Goal: Task Accomplishment & Management: Manage account settings

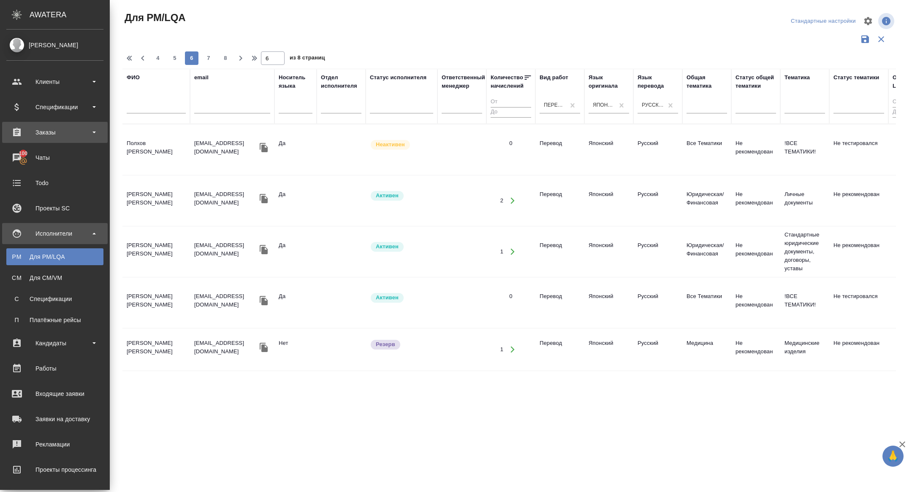
click at [51, 133] on div "Заказы" at bounding box center [54, 132] width 97 height 13
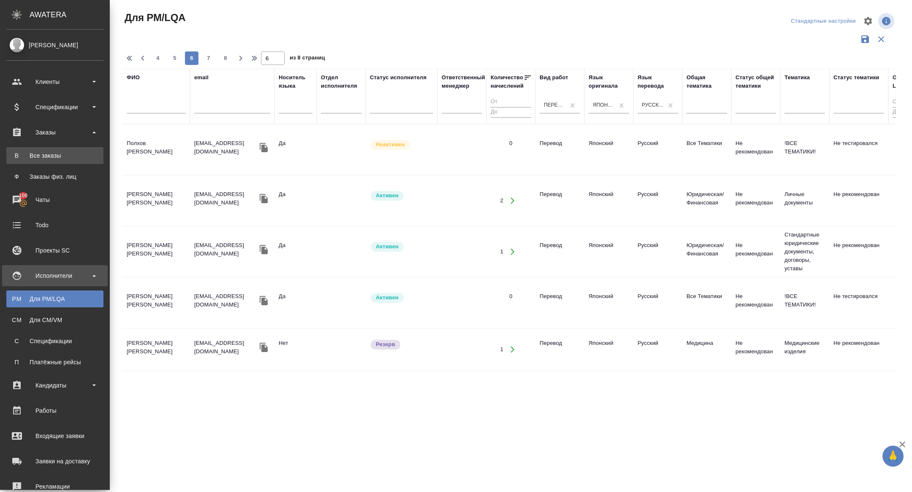
click at [52, 152] on div "Все заказы" at bounding box center [55, 155] width 89 height 8
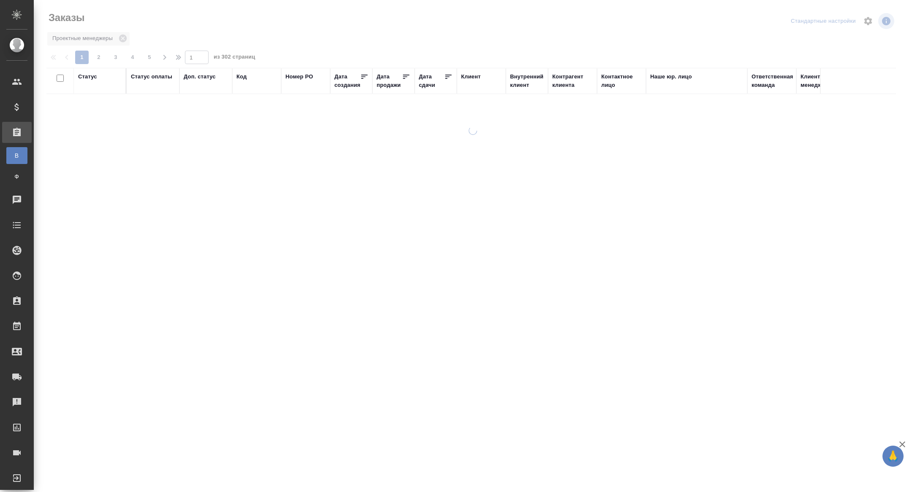
click at [425, 81] on div "Дата сдачи" at bounding box center [431, 81] width 25 height 17
select select "7"
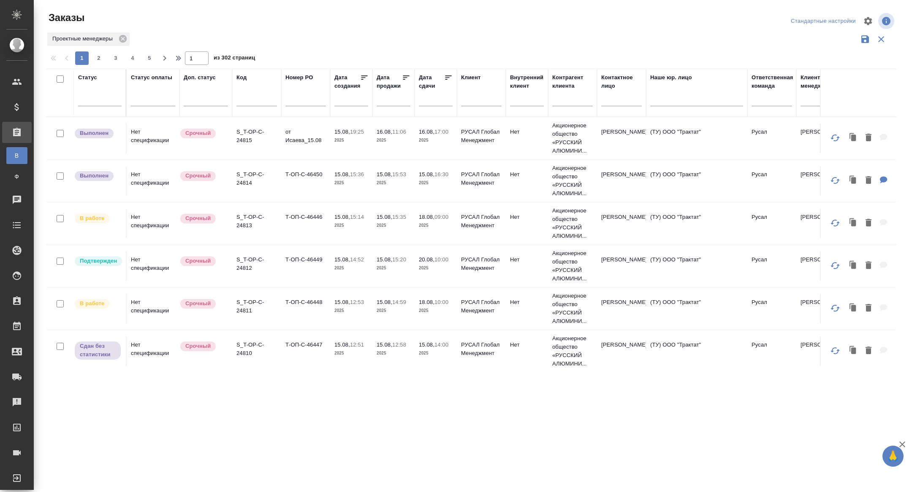
click at [427, 99] on input "text" at bounding box center [438, 100] width 29 height 12
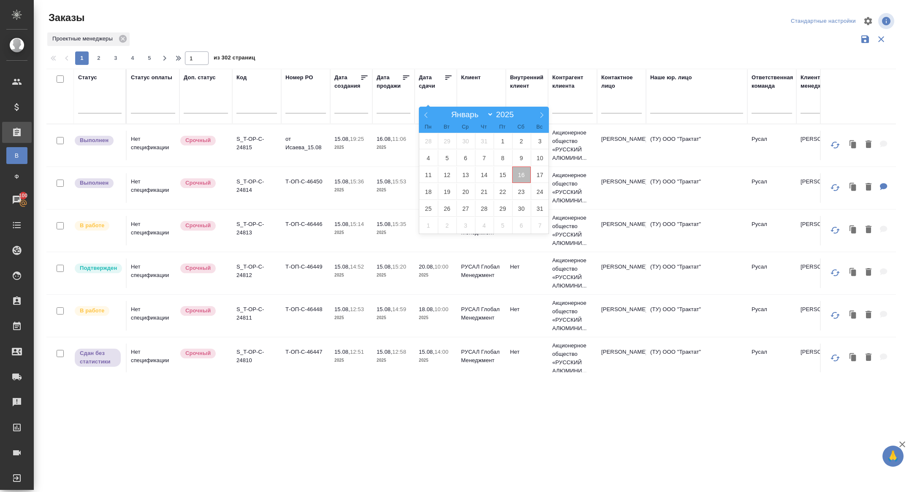
click at [526, 176] on span "16" at bounding box center [521, 175] width 19 height 16
type div "2025-08-15T21:00:00.000Z"
click at [544, 176] on span "17" at bounding box center [539, 175] width 19 height 16
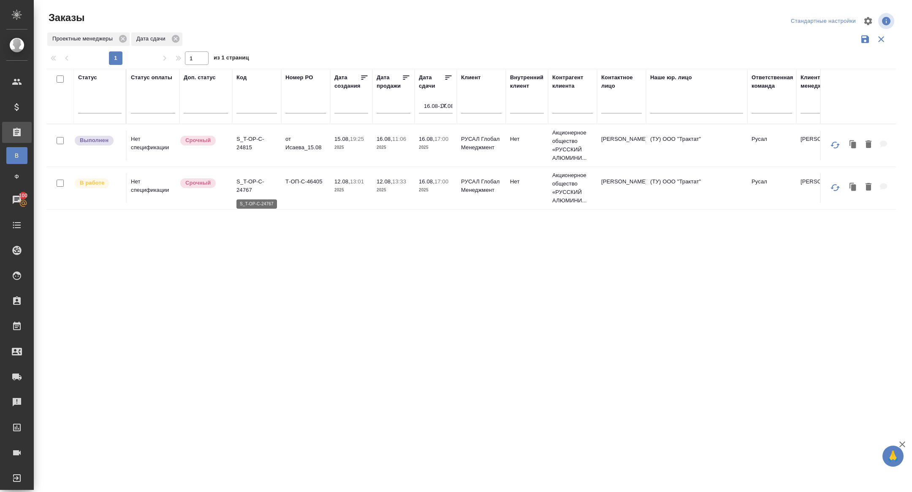
click at [236, 191] on p "S_T-OP-C-24767" at bounding box center [256, 186] width 41 height 17
click at [444, 104] on icon "button" at bounding box center [444, 106] width 8 height 8
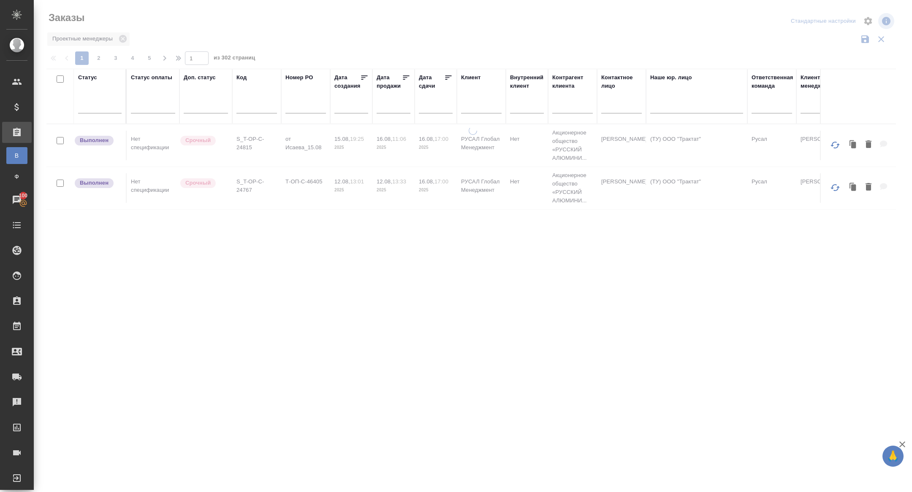
click at [435, 104] on input "text" at bounding box center [438, 106] width 29 height 12
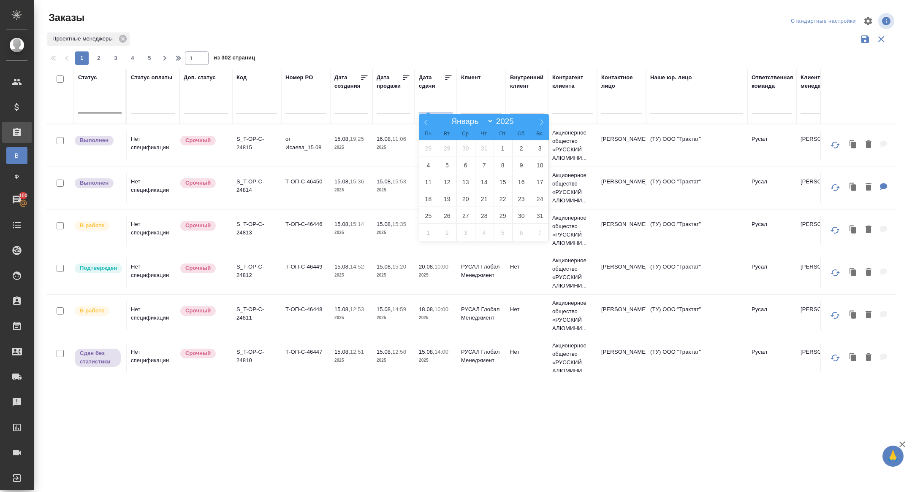
click at [98, 111] on div at bounding box center [99, 105] width 43 height 16
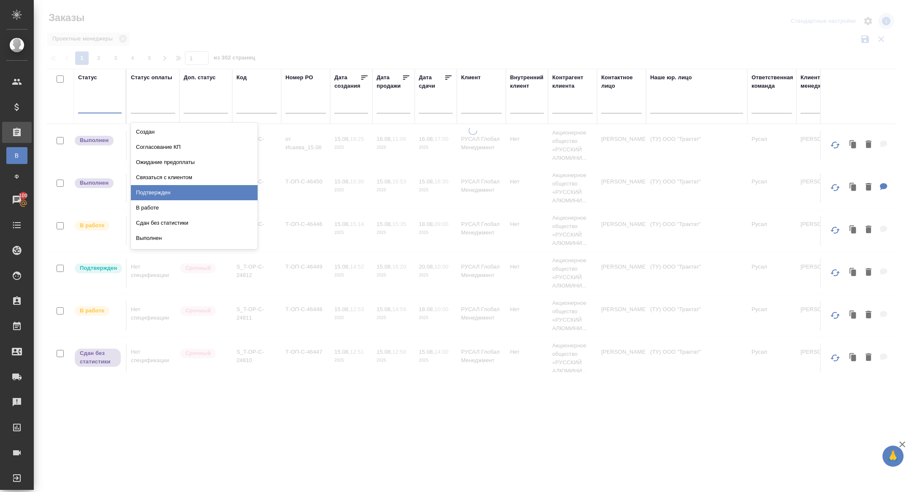
click at [167, 190] on div "Подтвержден" at bounding box center [194, 192] width 127 height 15
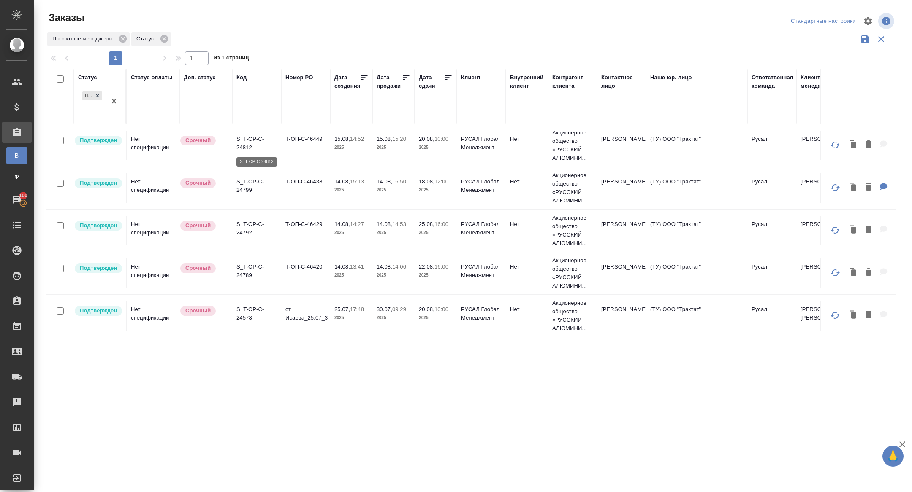
click at [246, 146] on p "S_T-OP-C-24812" at bounding box center [256, 143] width 41 height 17
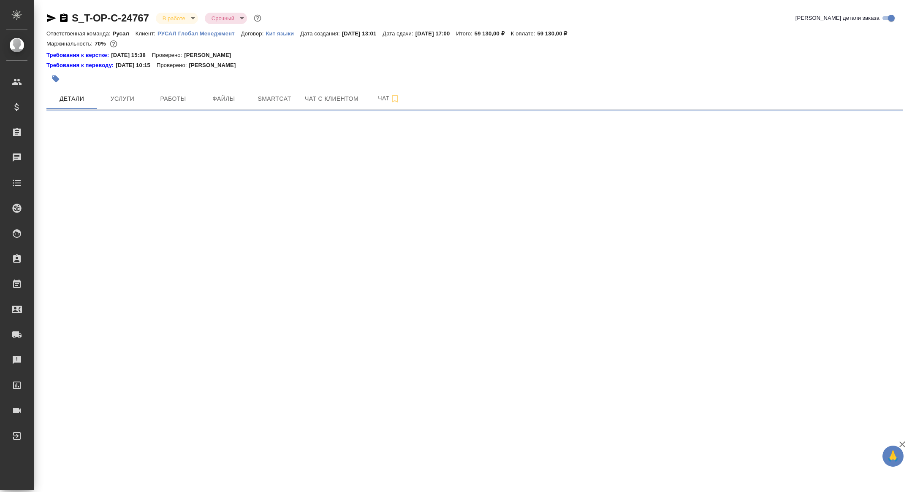
select select "RU"
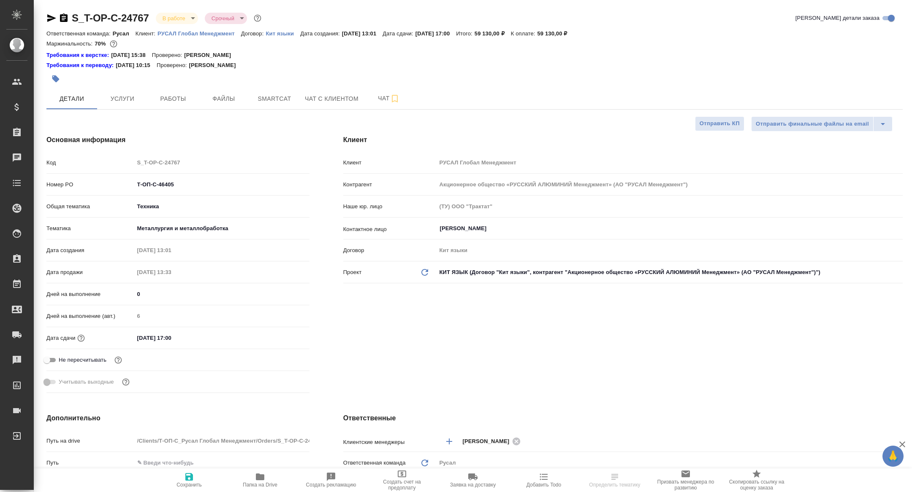
type textarea "x"
type input "Хрусталёва Дарья"
type input "Журавлева [PERSON_NAME]"
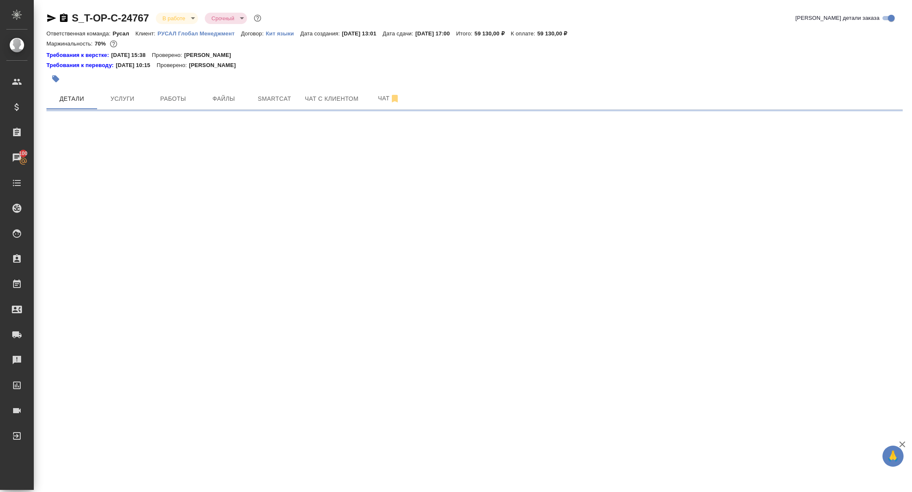
select select "RU"
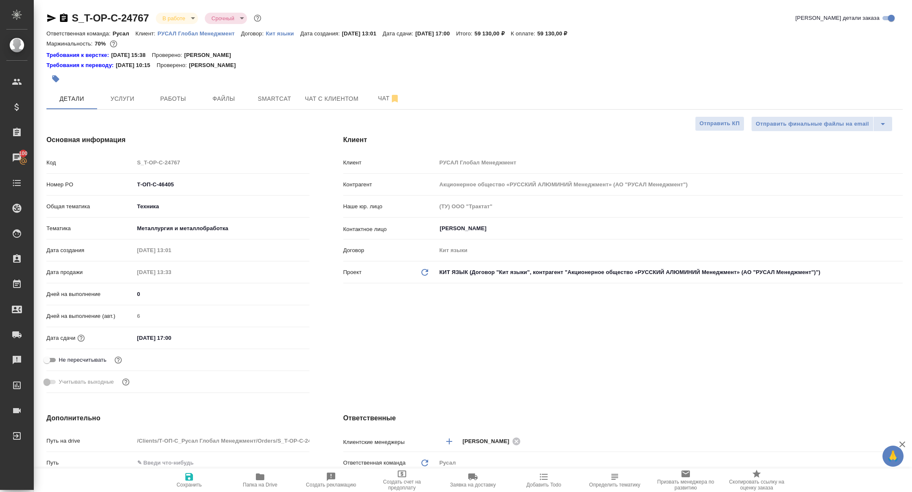
type textarea "x"
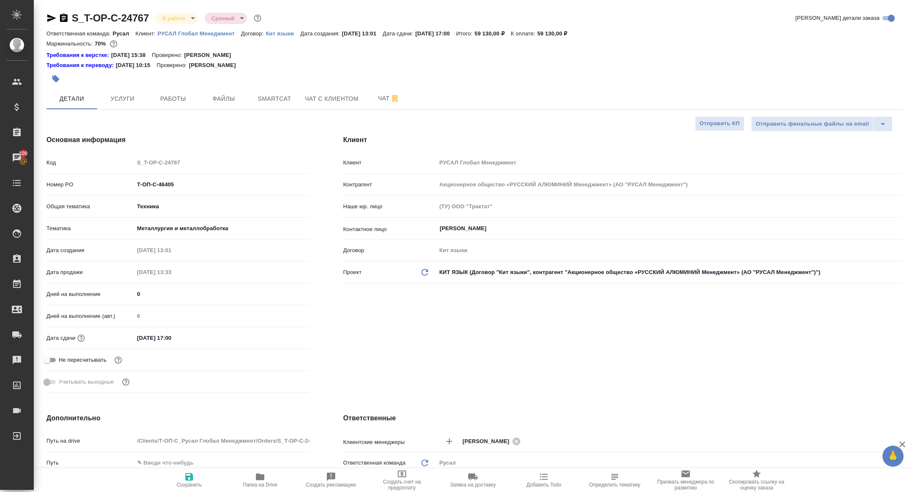
type textarea "x"
click at [172, 102] on span "Работы" at bounding box center [173, 99] width 41 height 11
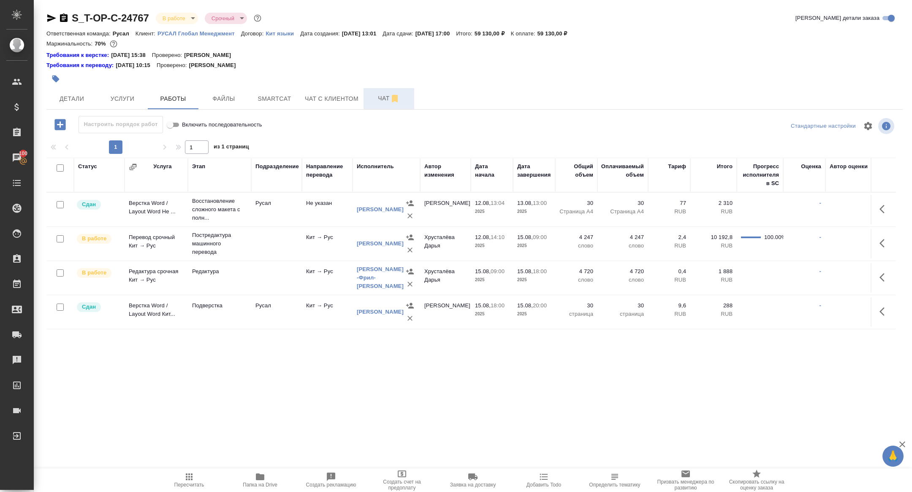
click at [376, 107] on button "Чат" at bounding box center [388, 98] width 51 height 21
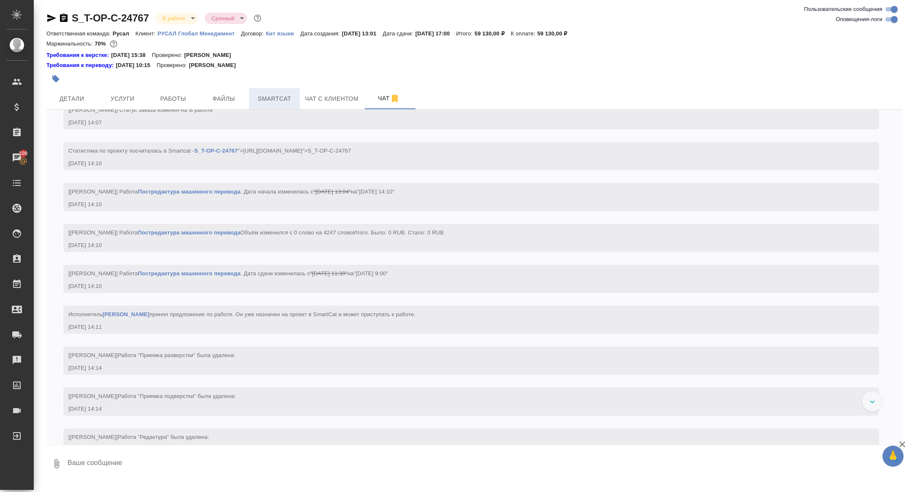
click at [283, 100] on span "Smartcat" at bounding box center [274, 99] width 41 height 11
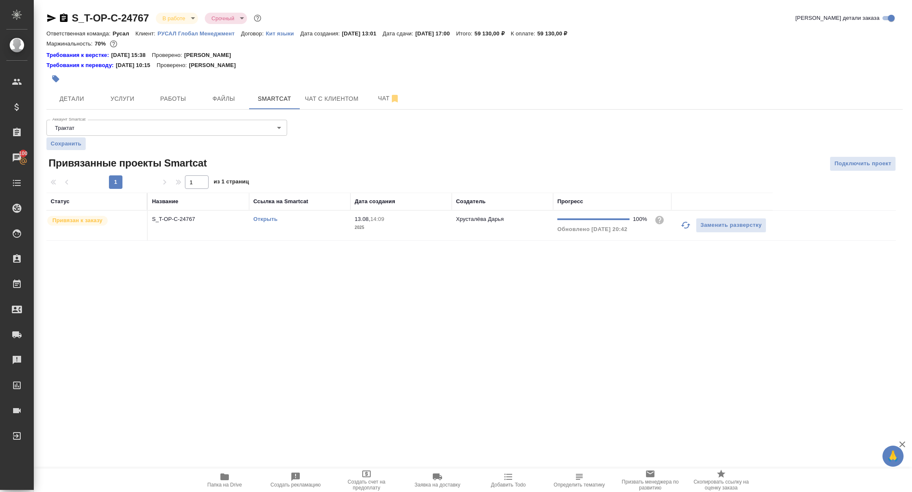
click at [178, 228] on td "S_T-OP-C-24767" at bounding box center [198, 226] width 101 height 30
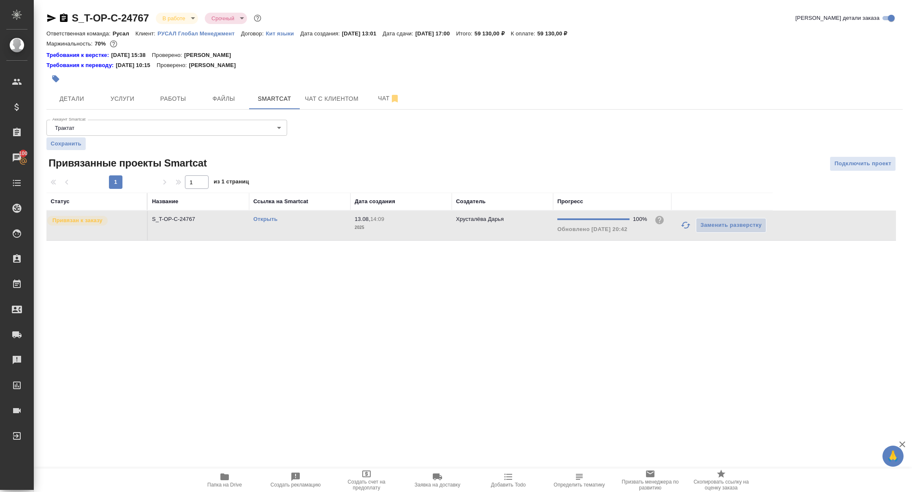
click at [178, 228] on td "S_T-OP-C-24767" at bounding box center [198, 226] width 101 height 30
click at [264, 220] on link "Открыть" at bounding box center [265, 219] width 24 height 6
click at [384, 98] on span "Чат" at bounding box center [388, 98] width 41 height 11
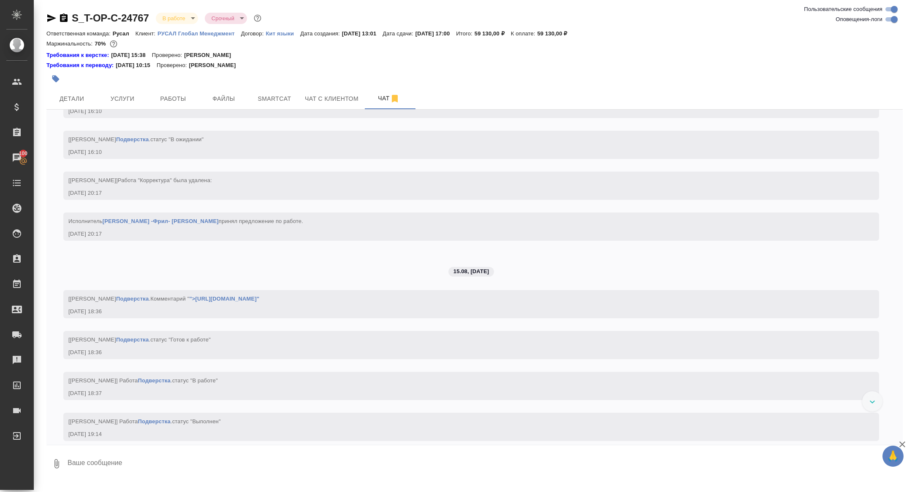
scroll to position [2739, 0]
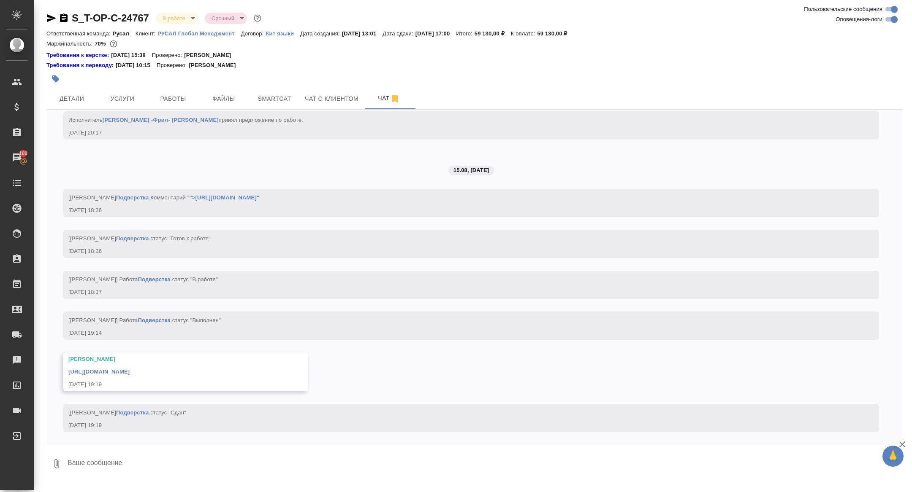
click at [130, 373] on link "https://drive.awatera.com/apps/files/files/10084691?dir=/Shares/%D0%A2-%D0%9E%D…" at bounding box center [98, 372] width 61 height 6
click at [71, 92] on button "Детали" at bounding box center [71, 98] width 51 height 21
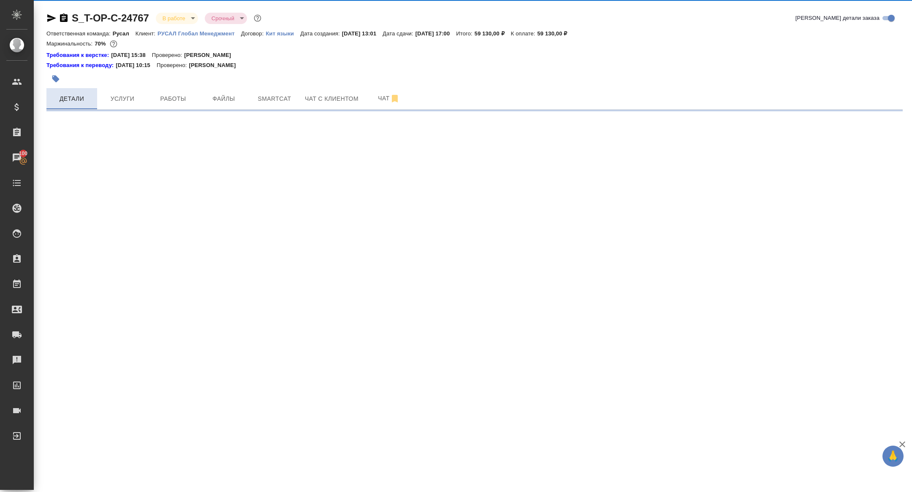
select select "RU"
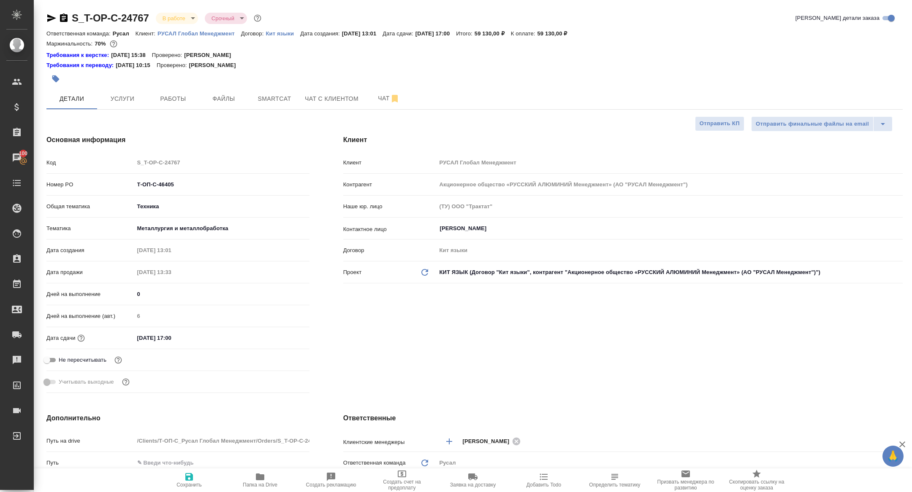
type textarea "x"
drag, startPoint x: 187, startPoint y: 185, endPoint x: 69, endPoint y: 177, distance: 118.4
click at [69, 177] on div "Номер PO Т-ОП-С-46405" at bounding box center [177, 184] width 263 height 15
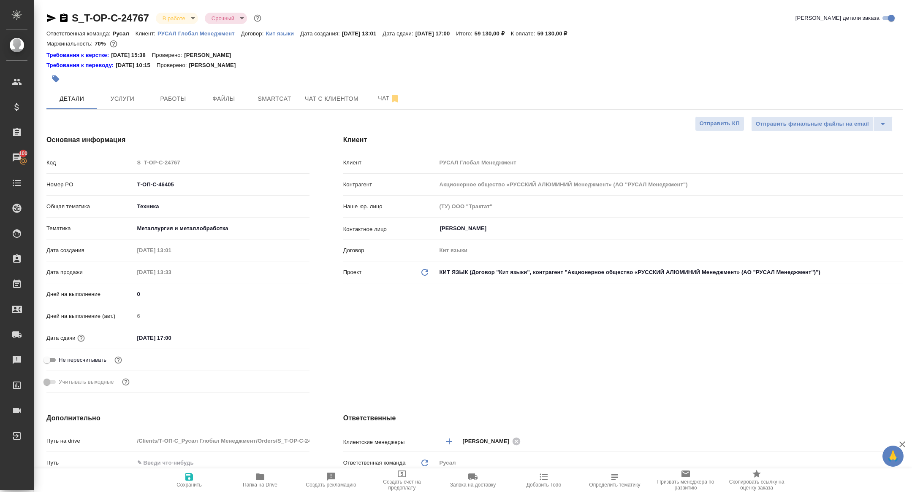
type textarea "x"
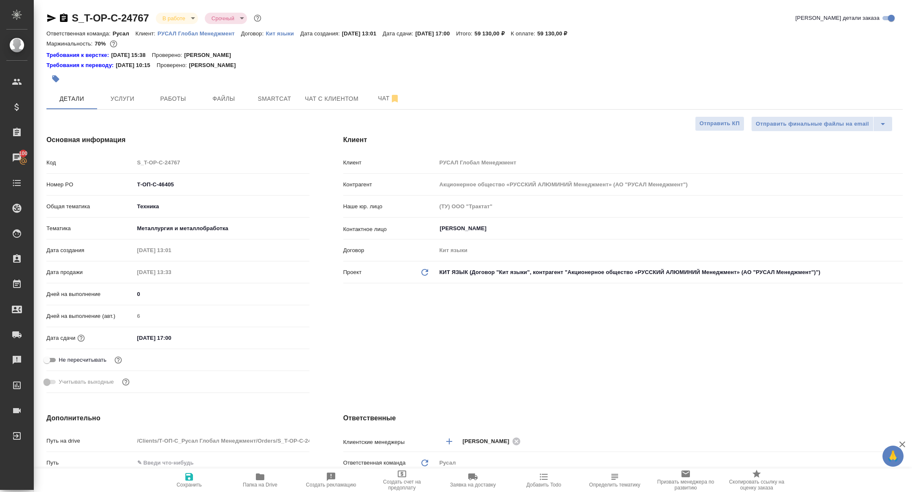
type textarea "x"
click at [170, 99] on span "Работы" at bounding box center [173, 99] width 41 height 11
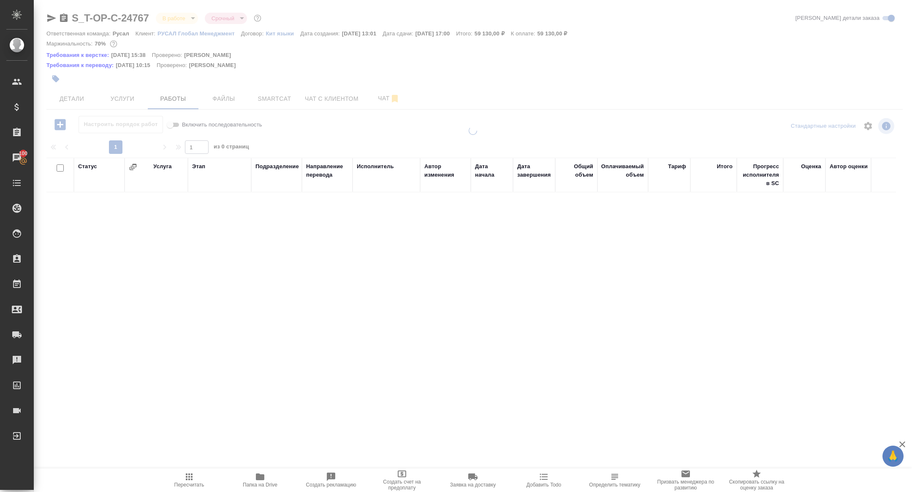
click at [172, 17] on body "🙏 .cls-1 fill:#fff; AWATERA Zhuravleva Alexandra Клиенты Спецификации Заказы 10…" at bounding box center [456, 246] width 912 height 492
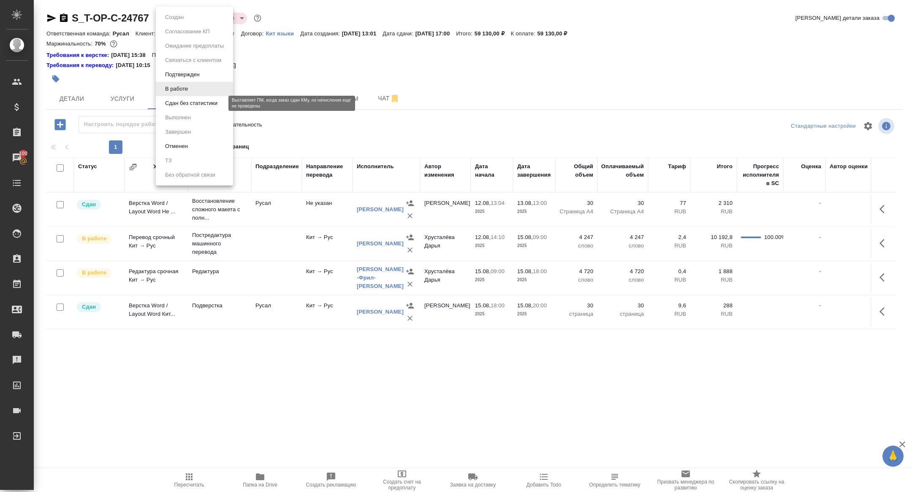
click at [184, 103] on button "Сдан без статистики" at bounding box center [190, 103] width 57 height 9
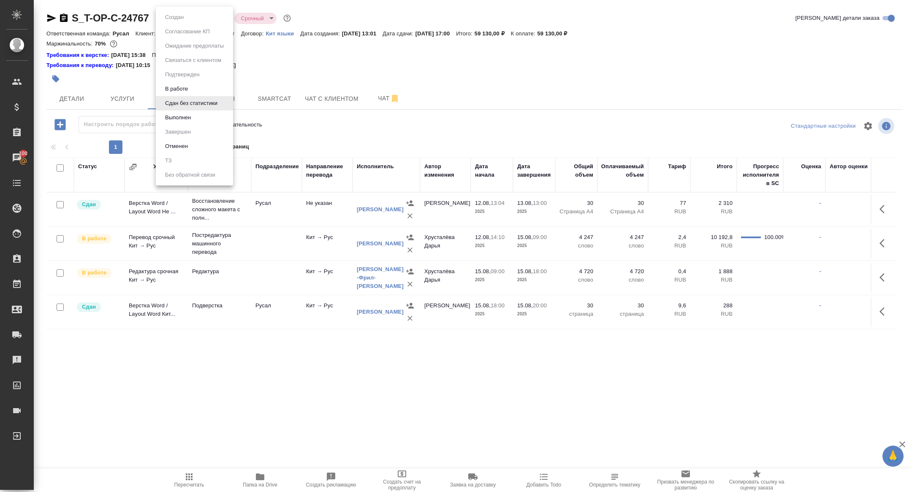
click at [171, 18] on body "🙏 .cls-1 fill:#fff; AWATERA Zhuravleva Alexandra Клиенты Спецификации Заказы 10…" at bounding box center [456, 246] width 912 height 492
click at [117, 81] on div at bounding box center [456, 246] width 912 height 492
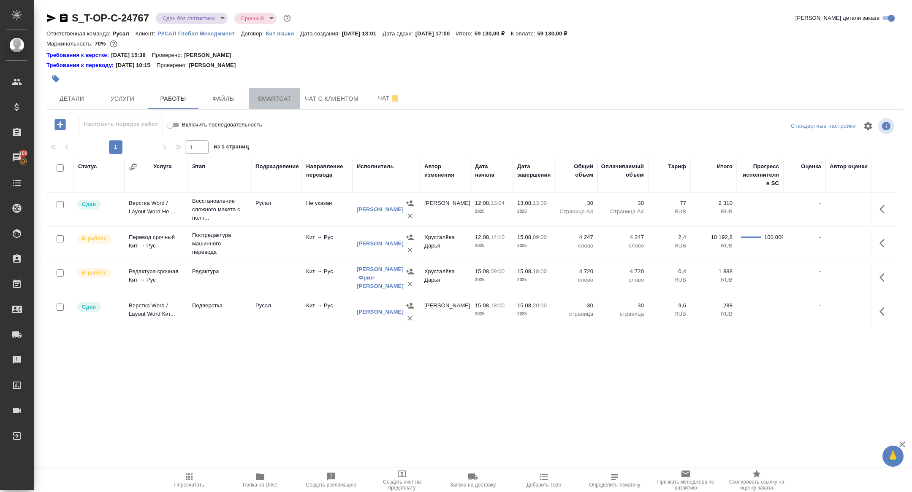
click at [277, 96] on span "Smartcat" at bounding box center [274, 99] width 41 height 11
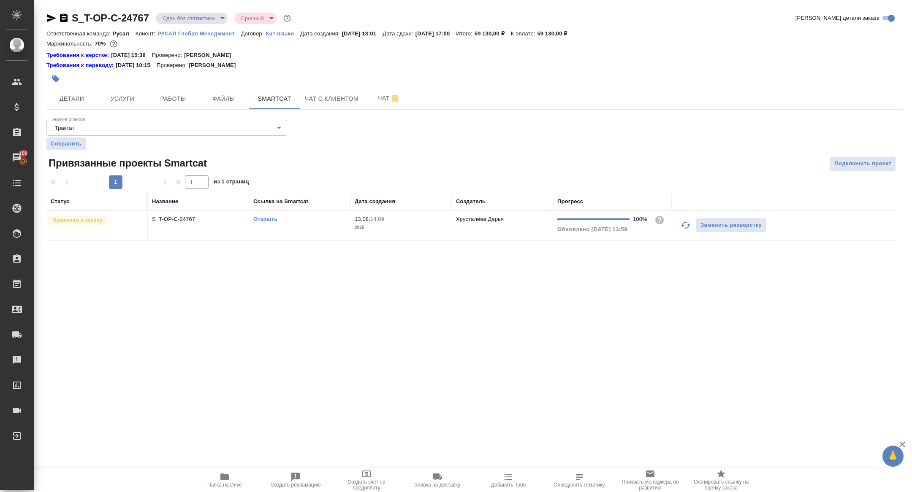
click at [264, 218] on link "Открыть" at bounding box center [265, 219] width 24 height 6
click at [170, 105] on button "Работы" at bounding box center [173, 98] width 51 height 21
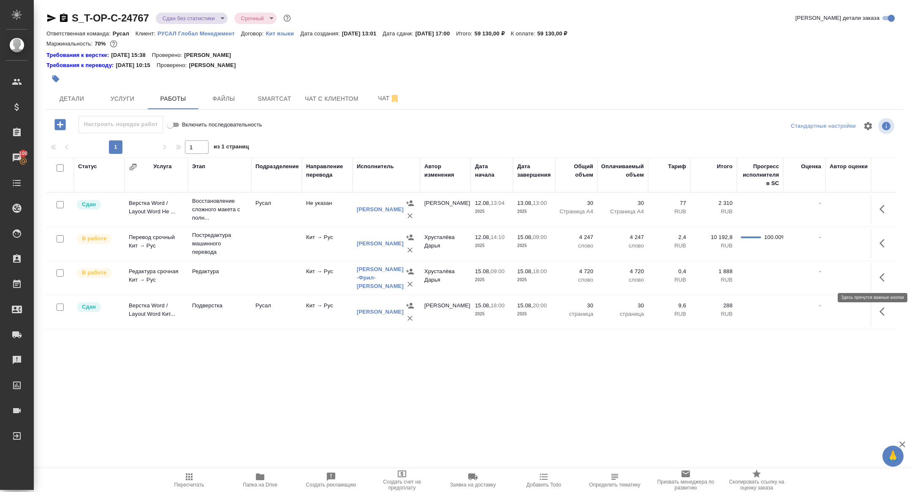
click at [880, 277] on icon "button" at bounding box center [884, 278] width 10 height 10
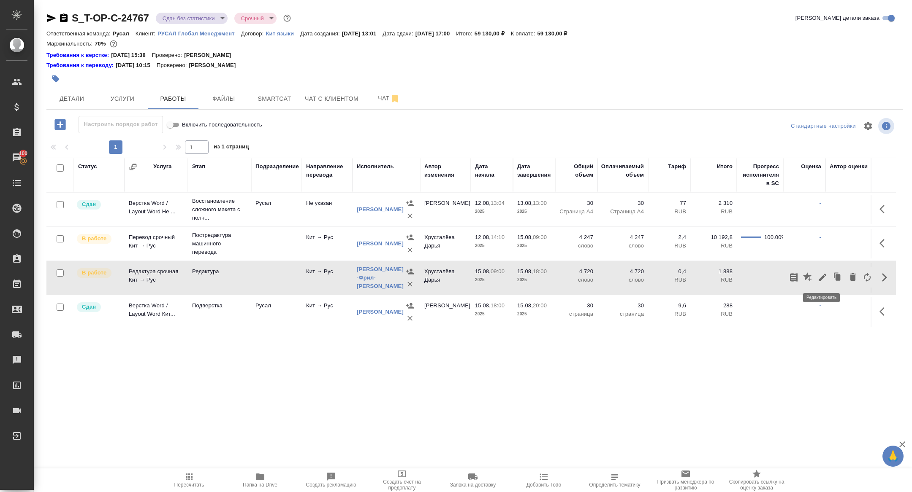
click at [820, 275] on icon "button" at bounding box center [822, 278] width 10 height 10
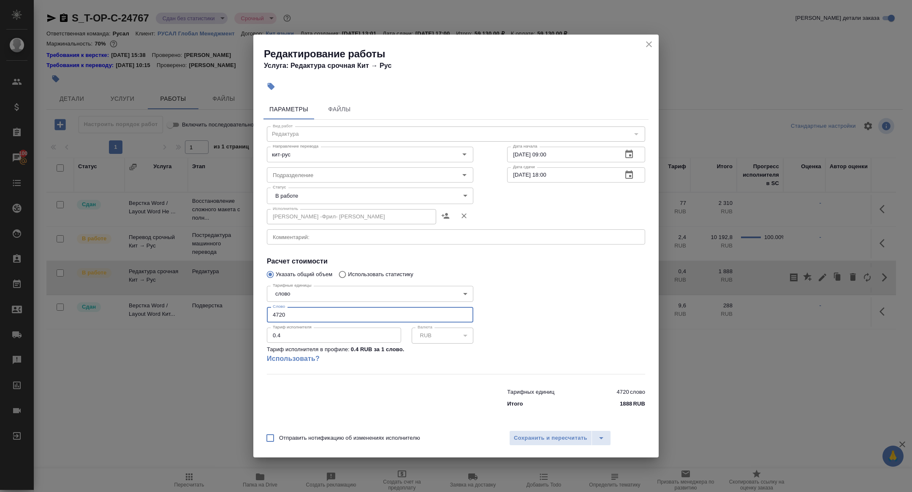
drag, startPoint x: 284, startPoint y: 316, endPoint x: 239, endPoint y: 316, distance: 45.6
click at [239, 316] on div "Редактирование работы Услуга: Редактура срочная Кит → Рус Параметры Файлы Вид р…" at bounding box center [456, 246] width 912 height 492
type input "4000"
click at [297, 201] on body "🙏 .cls-1 fill:#fff; AWATERA Zhuravleva Alexandra Клиенты Спецификации Заказы 10…" at bounding box center [456, 246] width 912 height 492
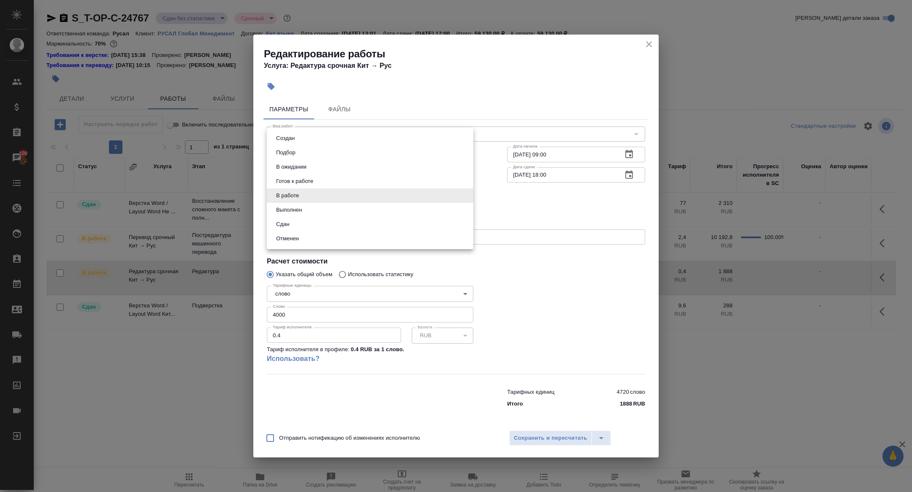
click at [295, 222] on li "Сдан" at bounding box center [370, 224] width 206 height 14
type input "closed"
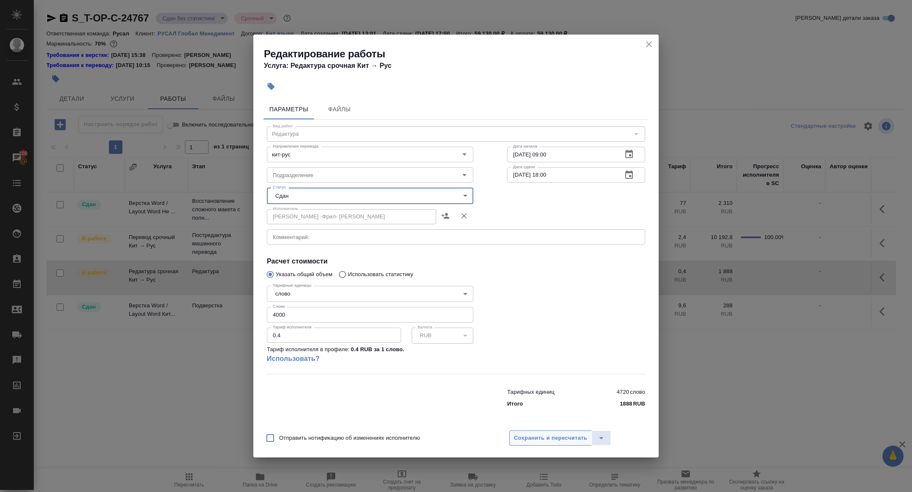
click at [530, 443] on span "Сохранить и пересчитать" at bounding box center [550, 439] width 73 height 10
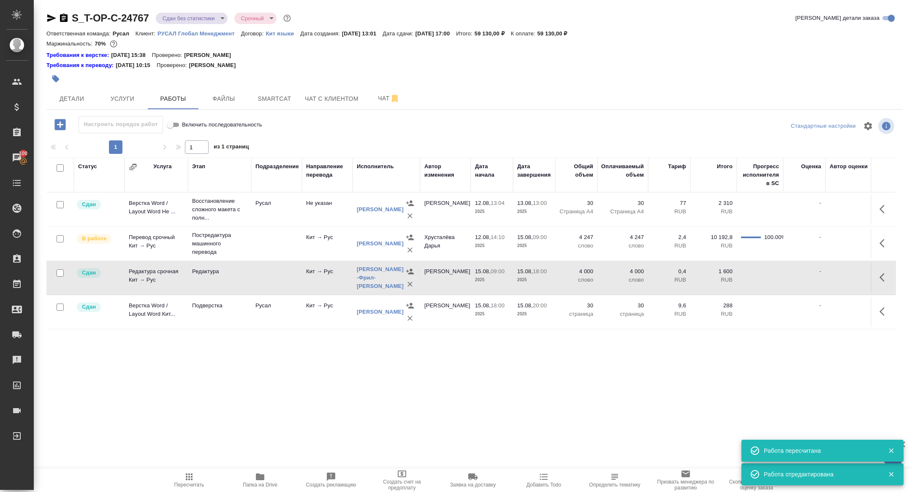
click at [886, 276] on icon "button" at bounding box center [884, 278] width 10 height 10
click at [820, 276] on icon "button" at bounding box center [822, 278] width 10 height 10
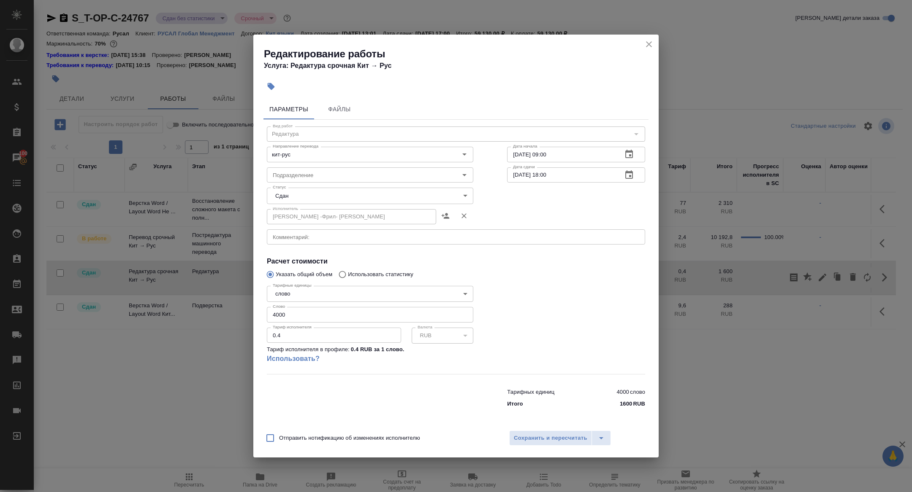
click at [299, 193] on body "🙏 .cls-1 fill:#fff; AWATERA Zhuravleva Alexandra Клиенты Спецификации Заказы 10…" at bounding box center [456, 246] width 912 height 492
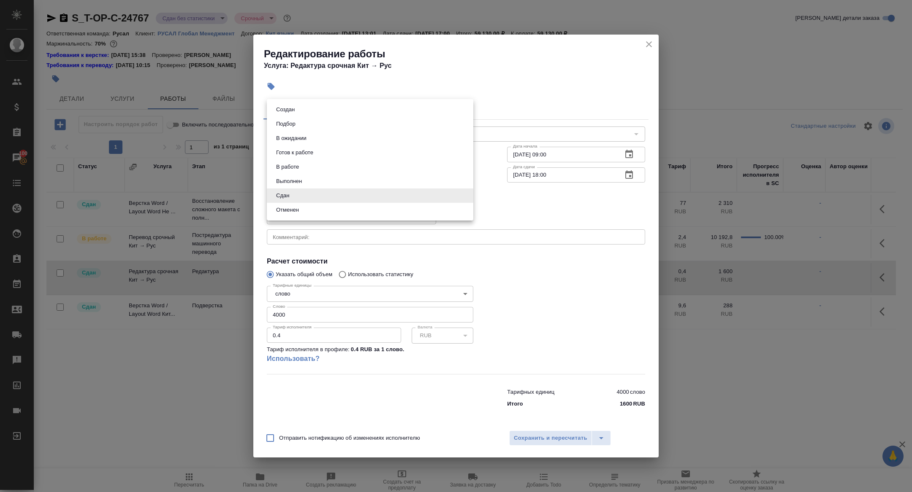
click at [656, 37] on div at bounding box center [456, 246] width 912 height 492
click at [648, 48] on icon "close" at bounding box center [649, 44] width 10 height 10
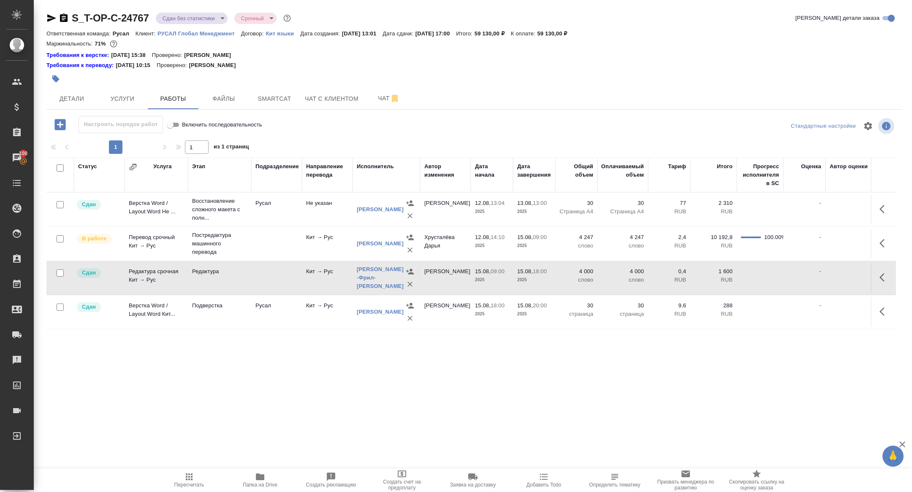
click at [879, 239] on icon "button" at bounding box center [884, 243] width 10 height 10
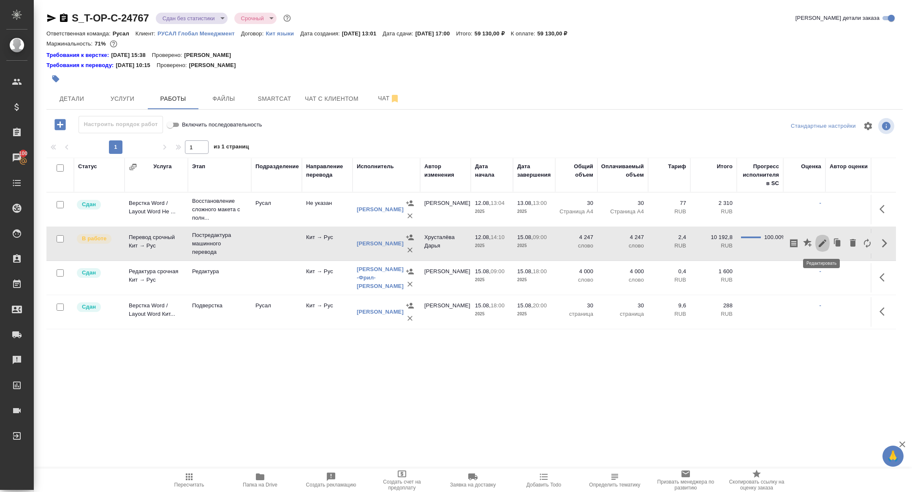
click at [822, 243] on icon "button" at bounding box center [822, 244] width 8 height 8
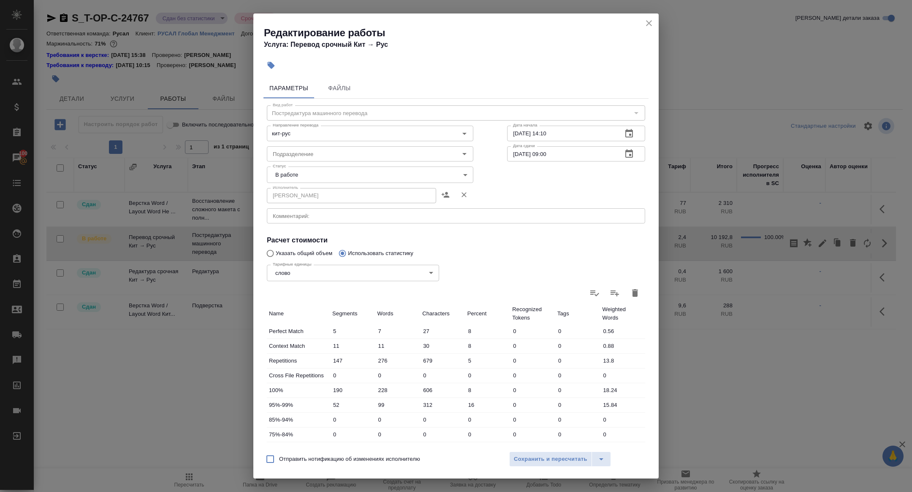
click at [308, 177] on body "🙏 .cls-1 fill:#fff; AWATERA Zhuravleva Alexandra Клиенты Спецификации Заказы 10…" at bounding box center [456, 246] width 912 height 492
click at [289, 199] on button "Сдан" at bounding box center [282, 203] width 18 height 9
type input "closed"
click at [533, 457] on span "Сохранить и пересчитать" at bounding box center [550, 460] width 73 height 10
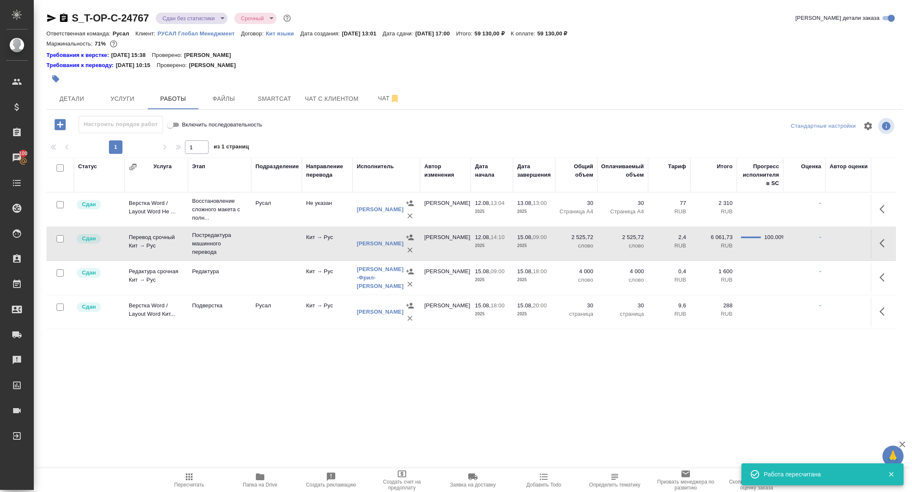
click at [167, 20] on body "🙏 .cls-1 fill:#fff; AWATERA Zhuravleva Alexandra Клиенты Спецификации Заказы 10…" at bounding box center [456, 246] width 912 height 492
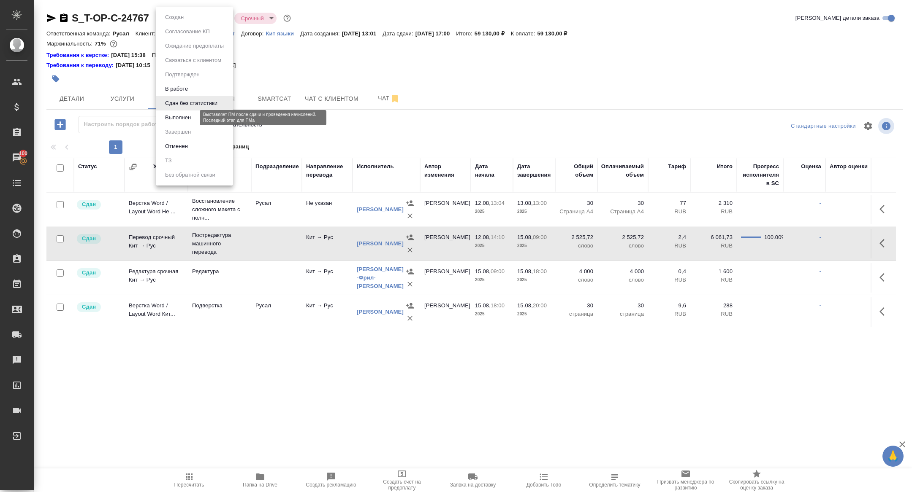
click at [187, 112] on li "Выполнен" at bounding box center [194, 118] width 77 height 14
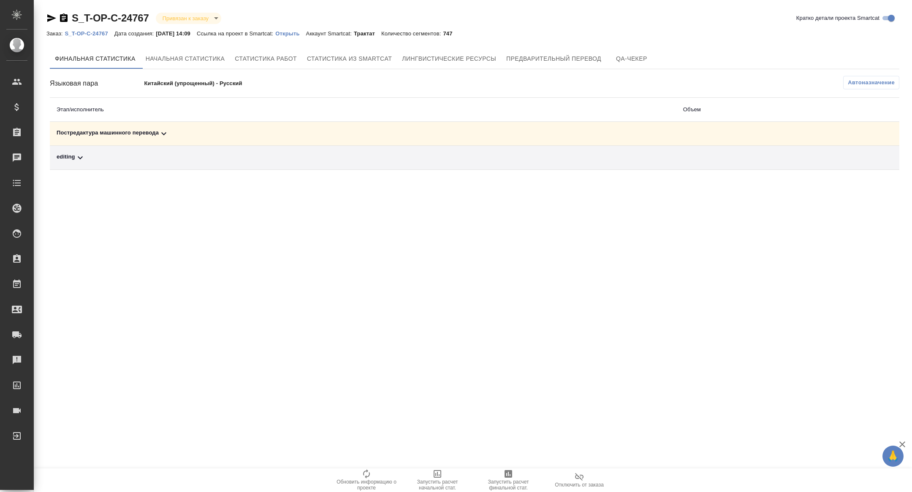
click at [163, 134] on icon at bounding box center [164, 134] width 10 height 10
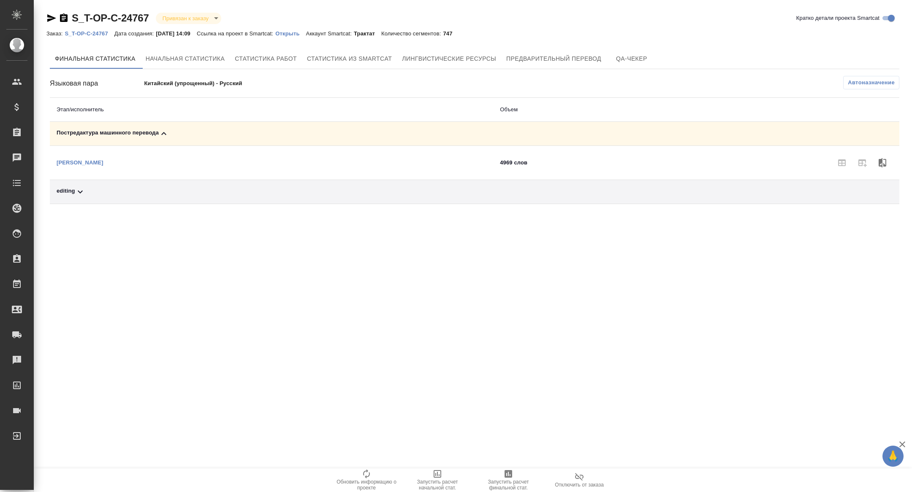
click at [525, 465] on div ".cls-1 fill:#fff; AWATERA Zhuravleva Alexandra Клиенты Спецификации Заказы Чаты…" at bounding box center [456, 246] width 912 height 492
click at [500, 484] on span "Запустить расчет финальной стат." at bounding box center [508, 485] width 61 height 12
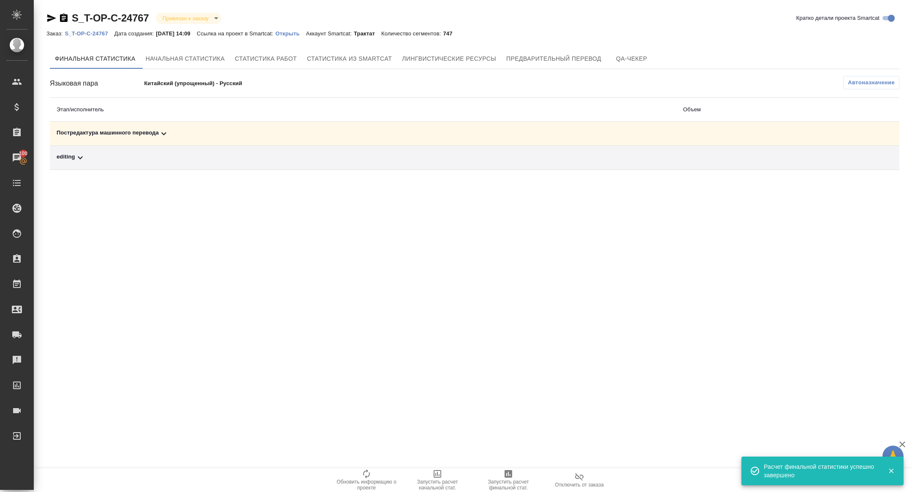
click at [149, 129] on div "Постредактура машинного перевода" at bounding box center [363, 134] width 613 height 10
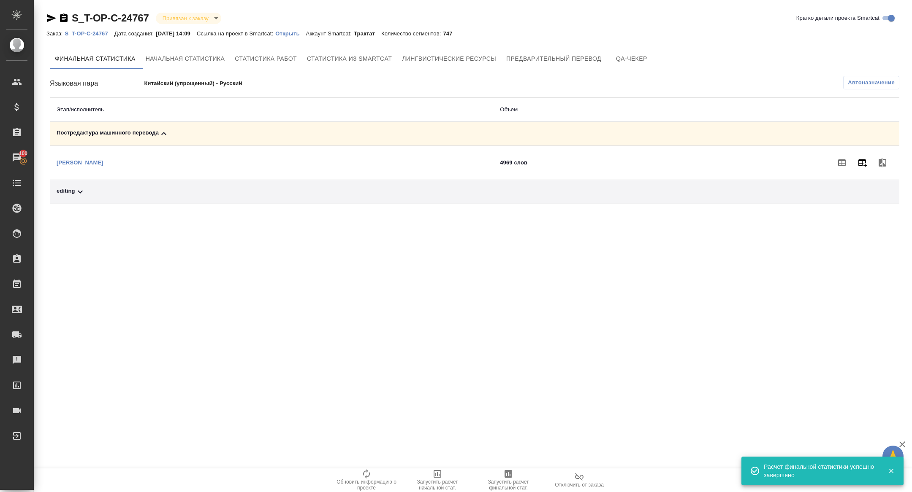
click at [863, 161] on icon "button" at bounding box center [862, 163] width 10 height 10
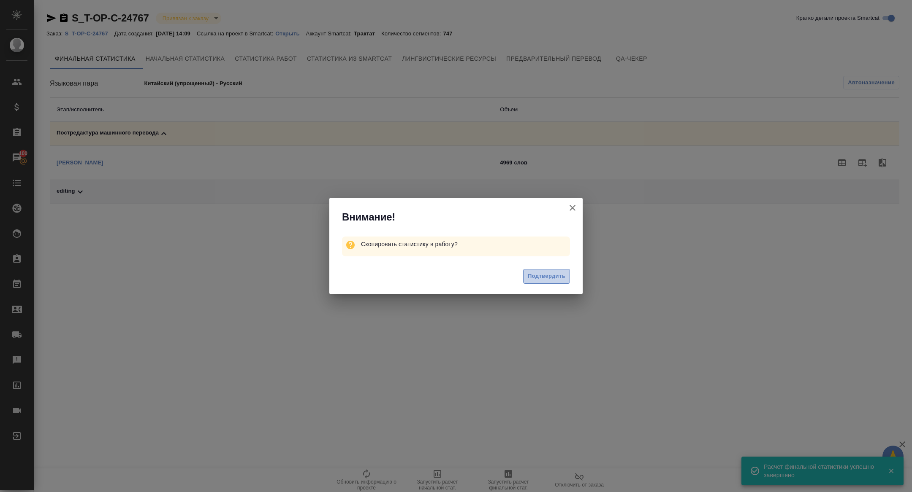
click at [556, 273] on span "Подтвердить" at bounding box center [546, 277] width 38 height 10
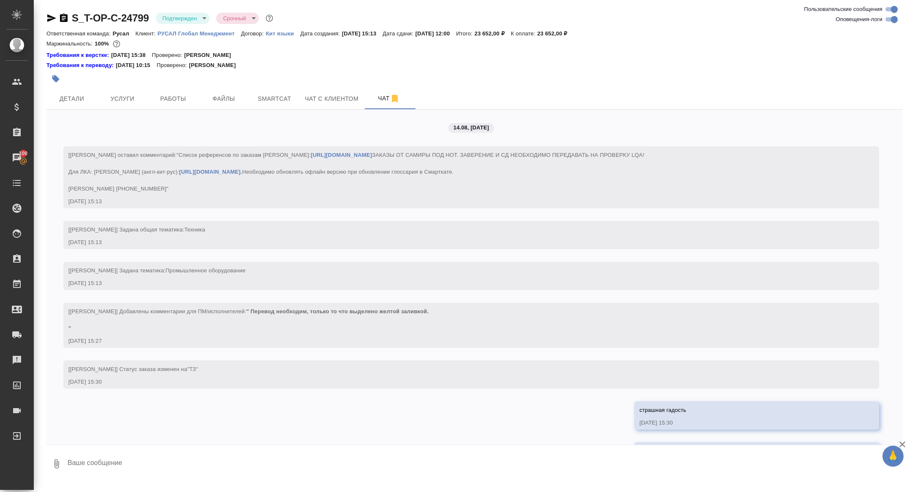
scroll to position [2259, 0]
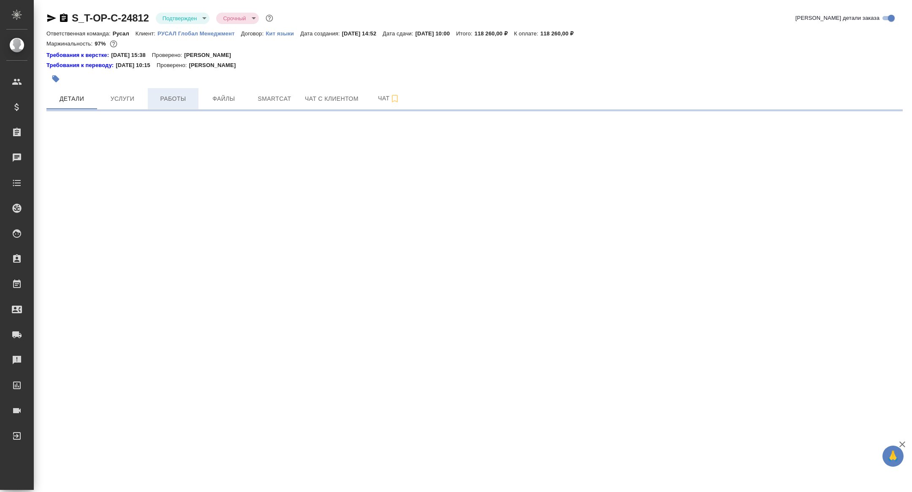
click at [172, 94] on span "Работы" at bounding box center [173, 99] width 41 height 11
select select "RU"
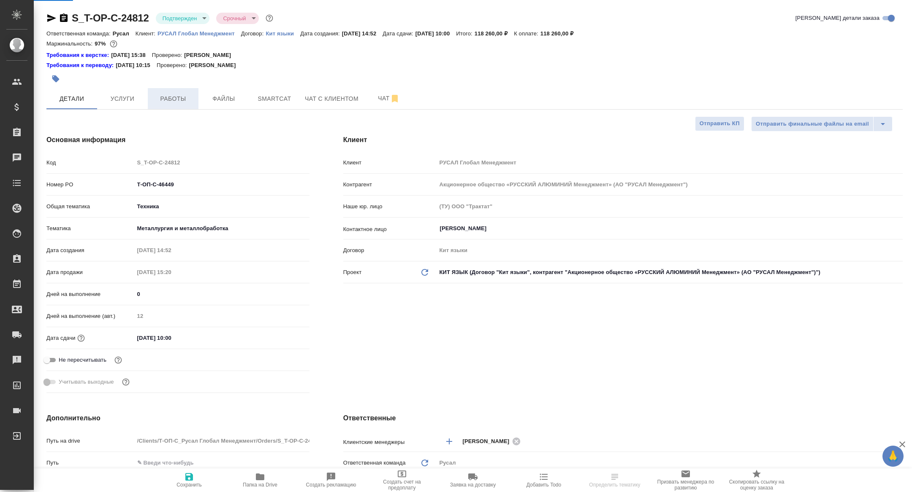
type textarea "x"
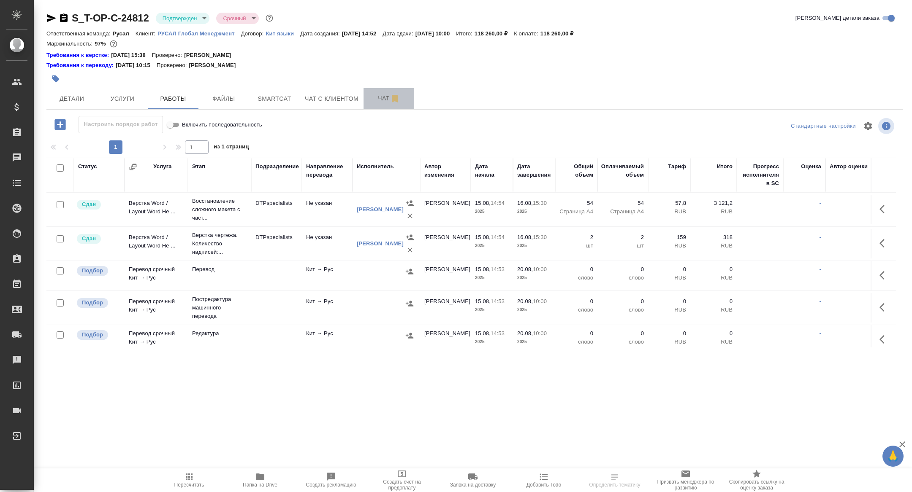
click at [377, 100] on span "Чат" at bounding box center [388, 98] width 41 height 11
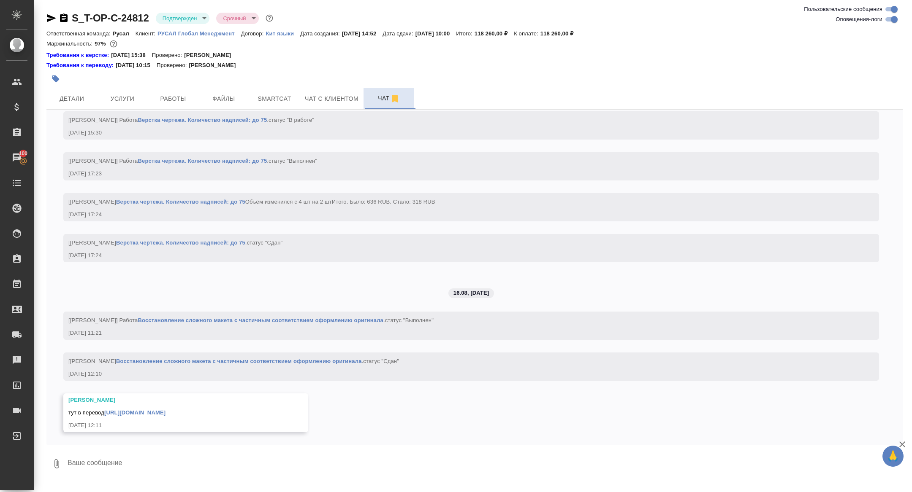
scroll to position [1944, 0]
click at [124, 412] on link "https://drive.awatera.com/apps/files/files/10117871?dir=/Shares/%D0%A2-%D0%9E%D…" at bounding box center [134, 413] width 61 height 6
click at [169, 90] on button "Работы" at bounding box center [173, 98] width 51 height 21
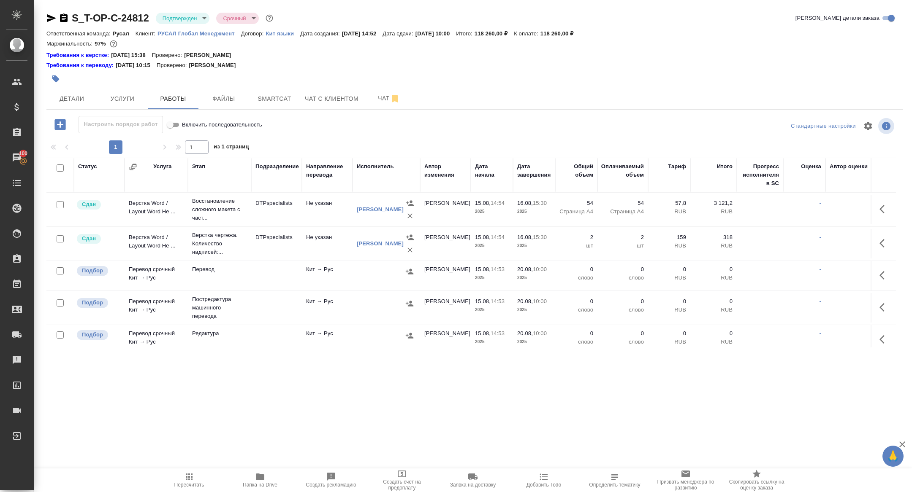
click at [63, 16] on icon "button" at bounding box center [64, 18] width 8 height 8
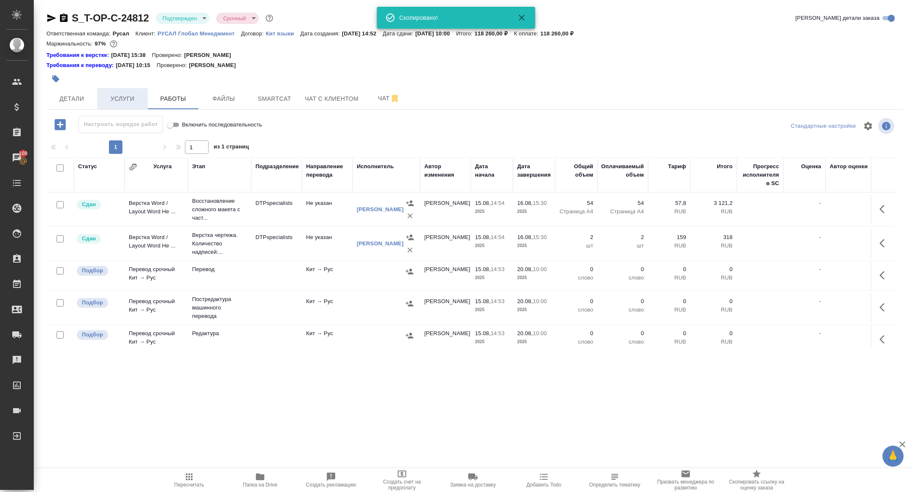
click at [132, 103] on span "Услуги" at bounding box center [122, 99] width 41 height 11
